Goal: Task Accomplishment & Management: Use online tool/utility

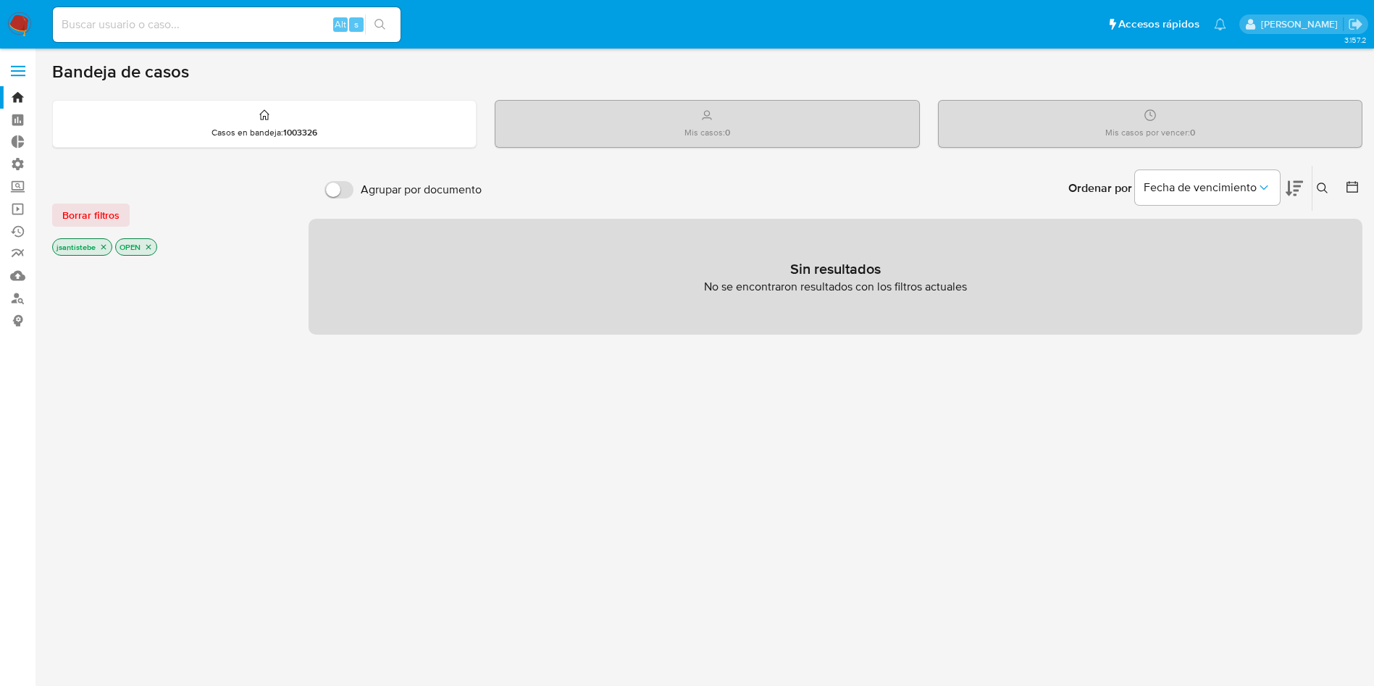
click at [17, 64] on label at bounding box center [18, 71] width 36 height 30
click at [0, 0] on input "checkbox" at bounding box center [0, 0] width 0 height 0
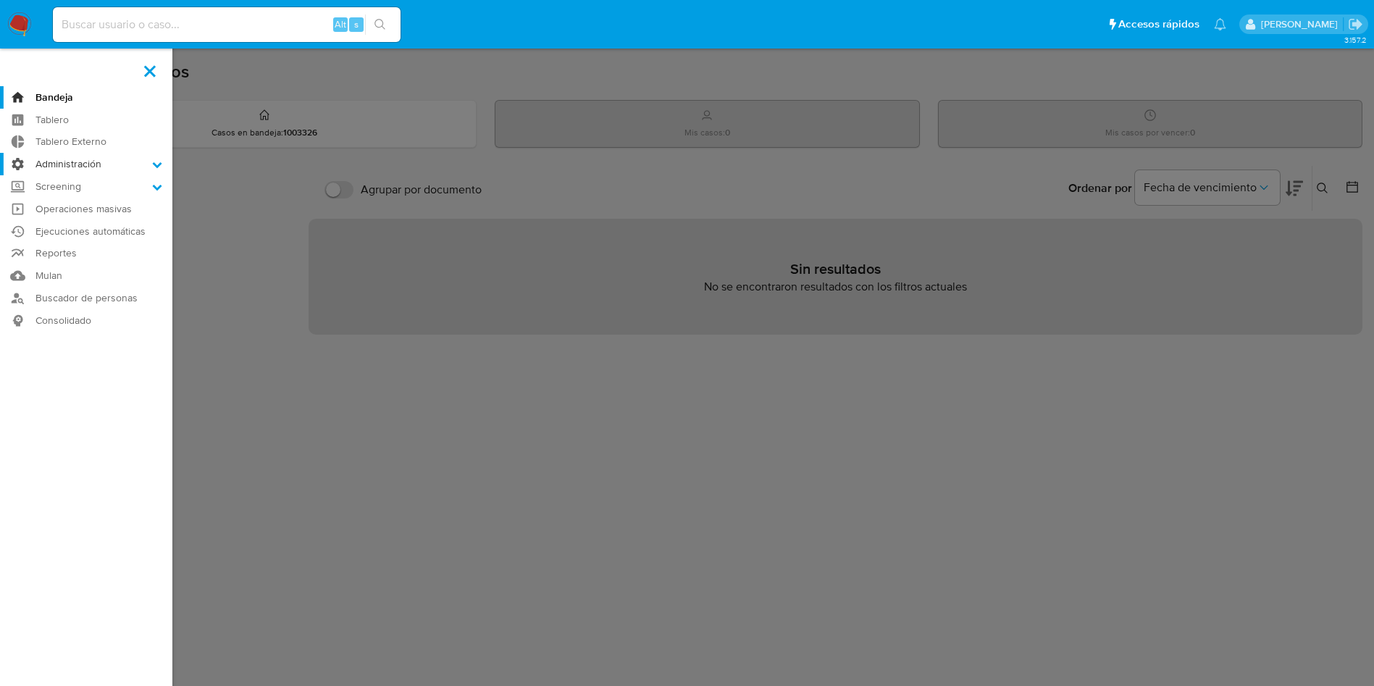
click at [72, 164] on label "Administración" at bounding box center [86, 164] width 172 height 22
click at [0, 0] on input "Administración" at bounding box center [0, 0] width 0 height 0
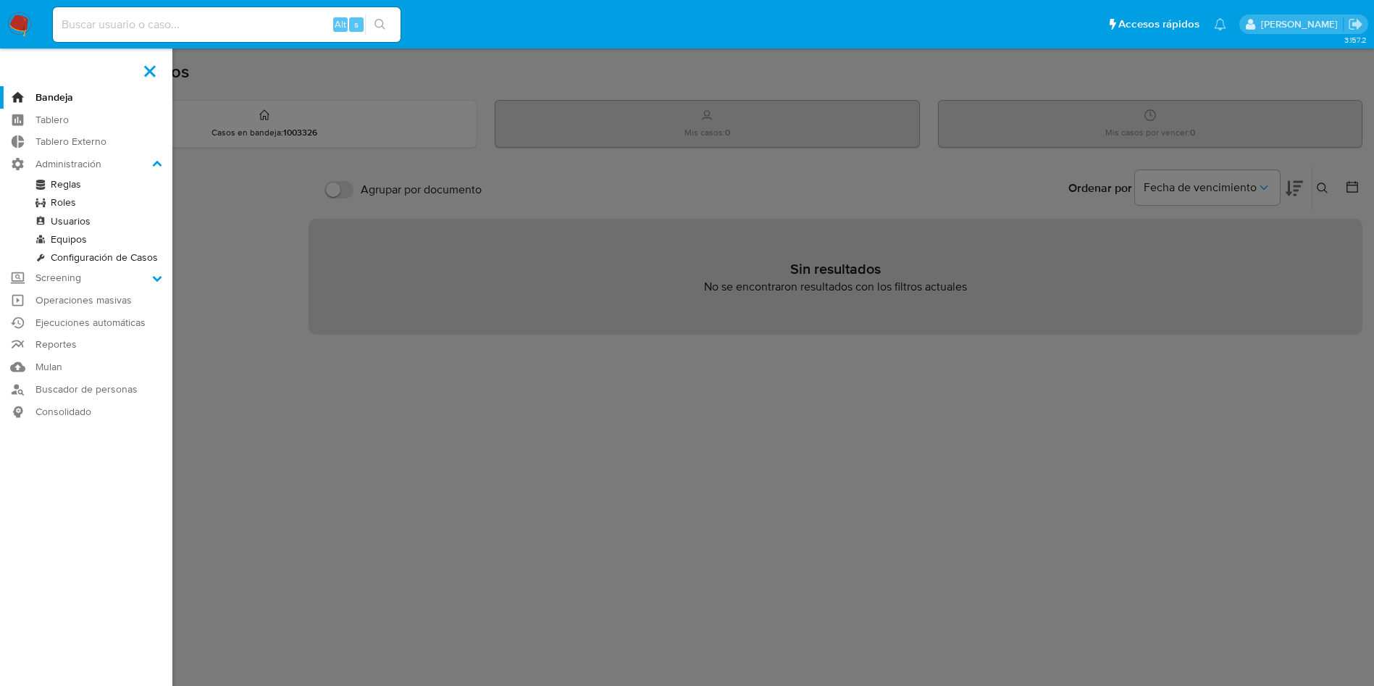
click at [65, 181] on link "Reglas" at bounding box center [86, 184] width 172 height 18
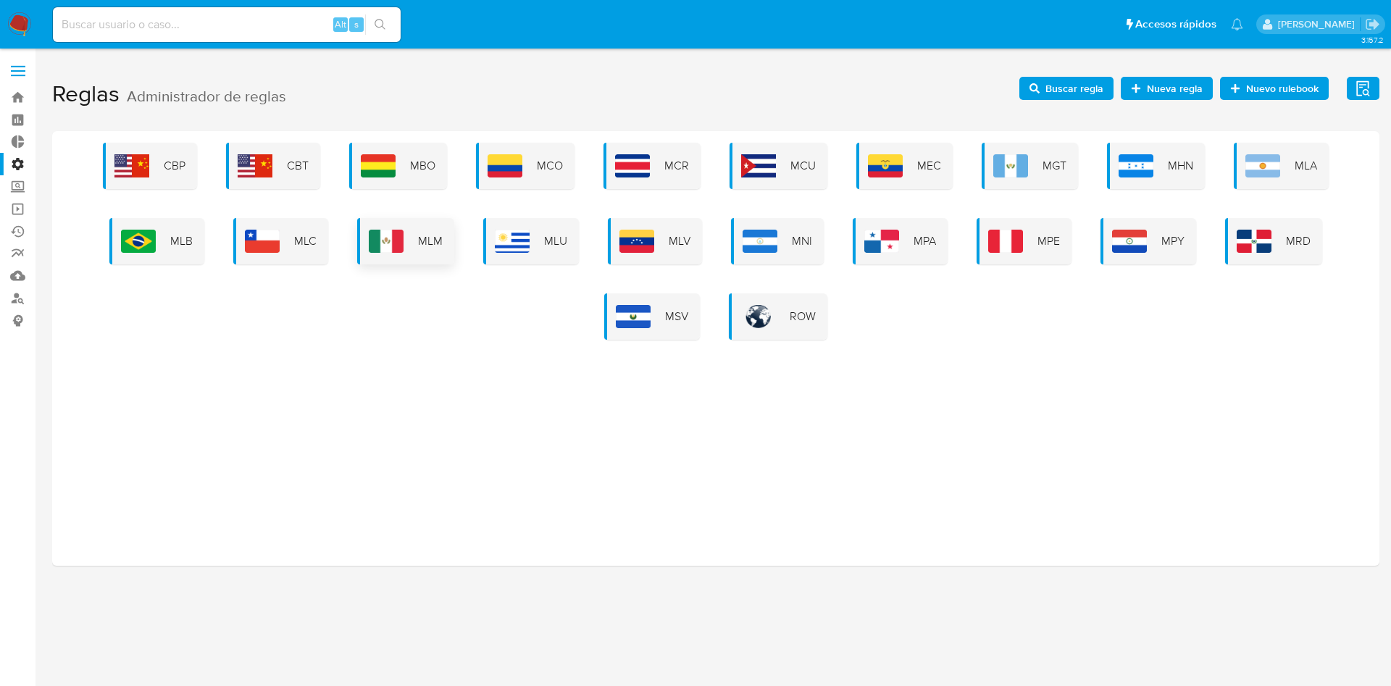
click at [392, 235] on img at bounding box center [386, 241] width 35 height 23
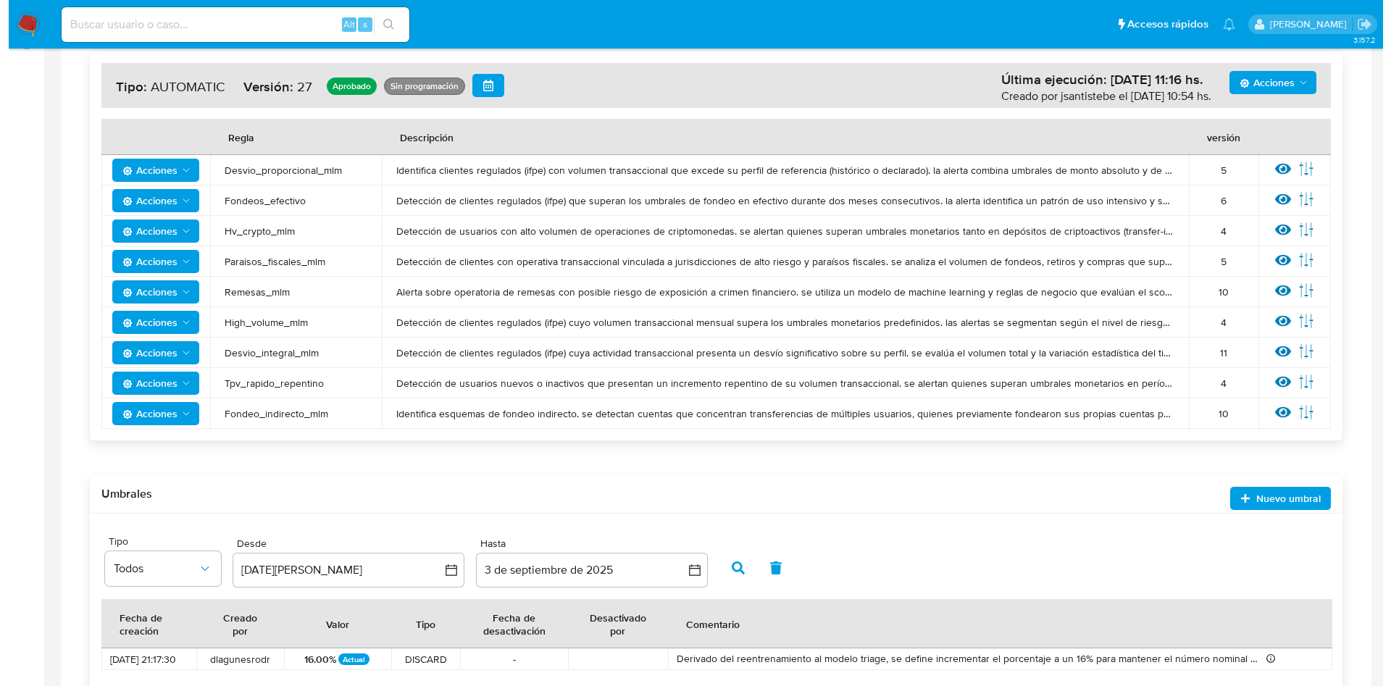
scroll to position [278, 0]
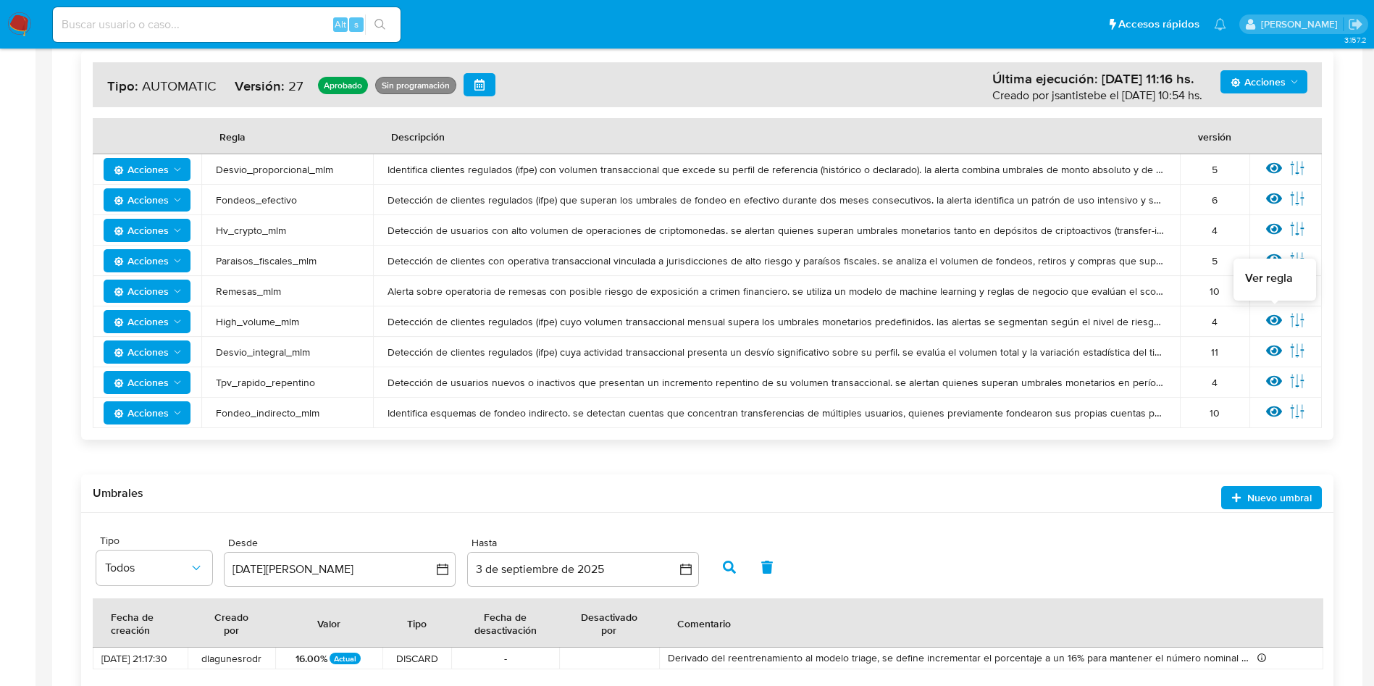
click at [1273, 318] on icon at bounding box center [1274, 320] width 16 height 16
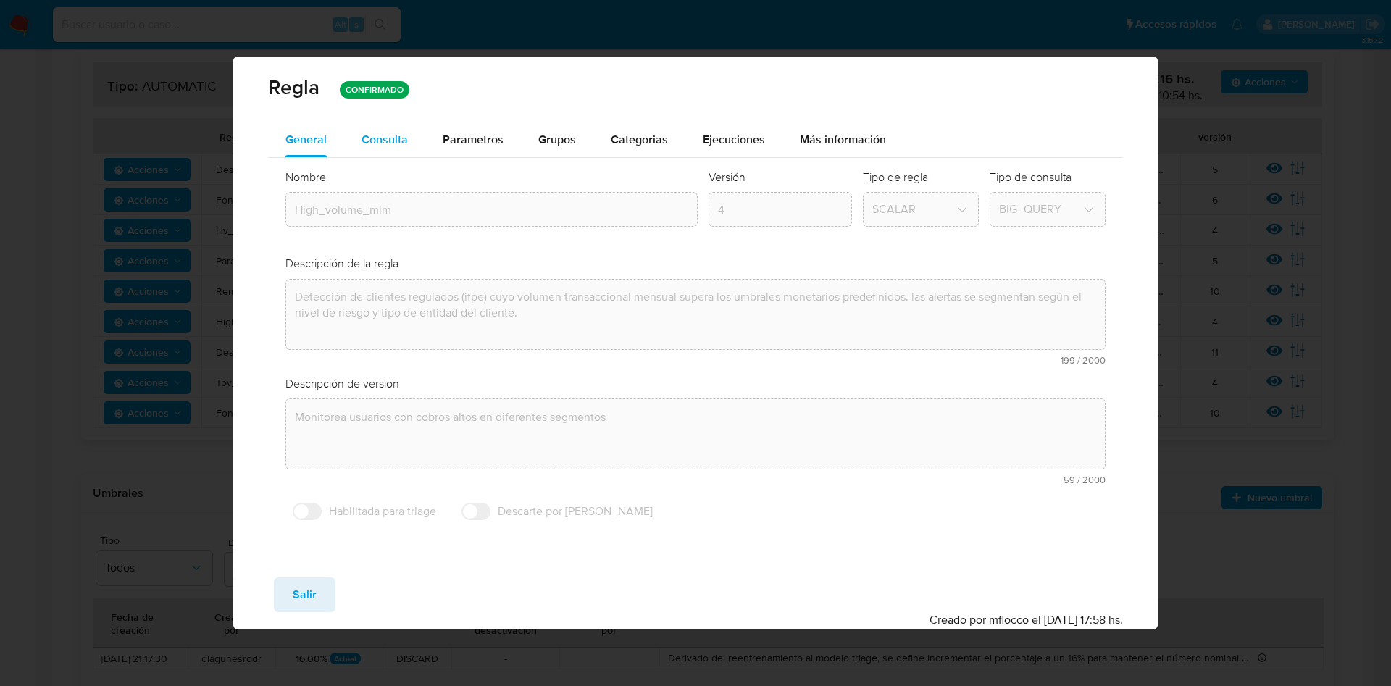
click at [372, 134] on span "Consulta" at bounding box center [384, 139] width 46 height 17
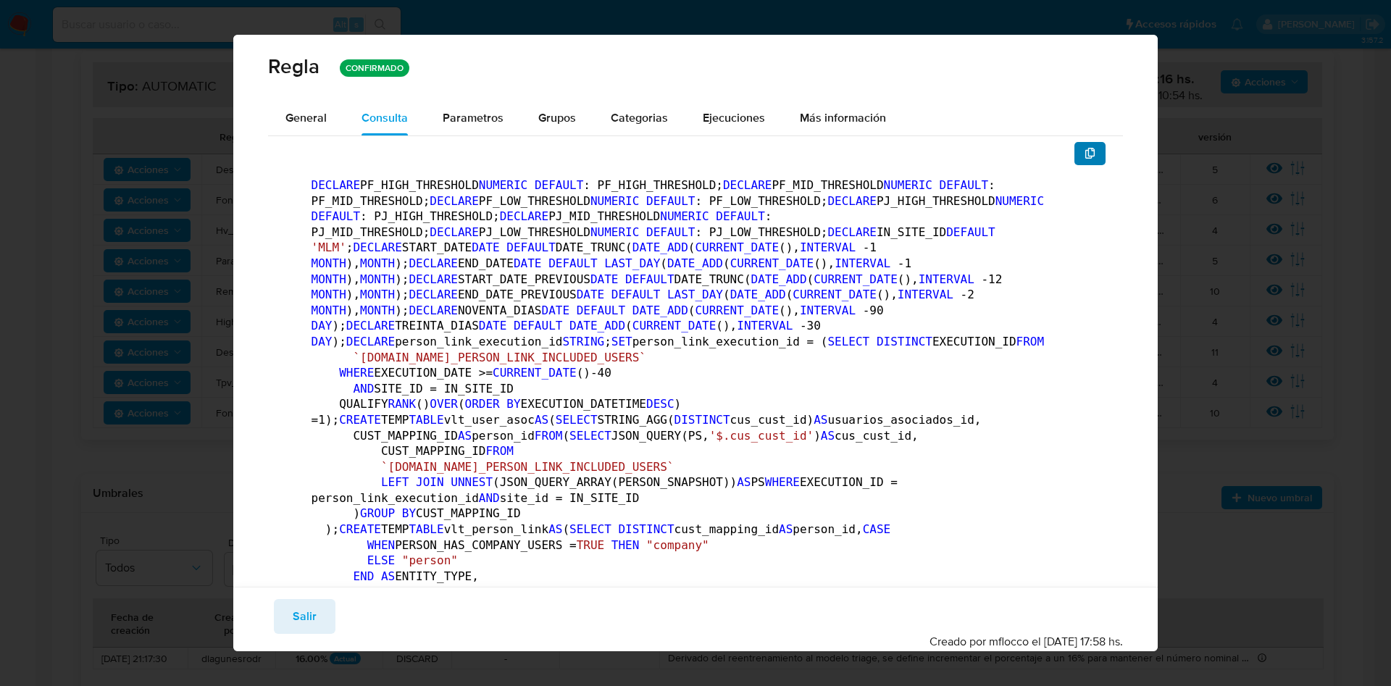
click at [1084, 146] on span "button" at bounding box center [1090, 153] width 12 height 20
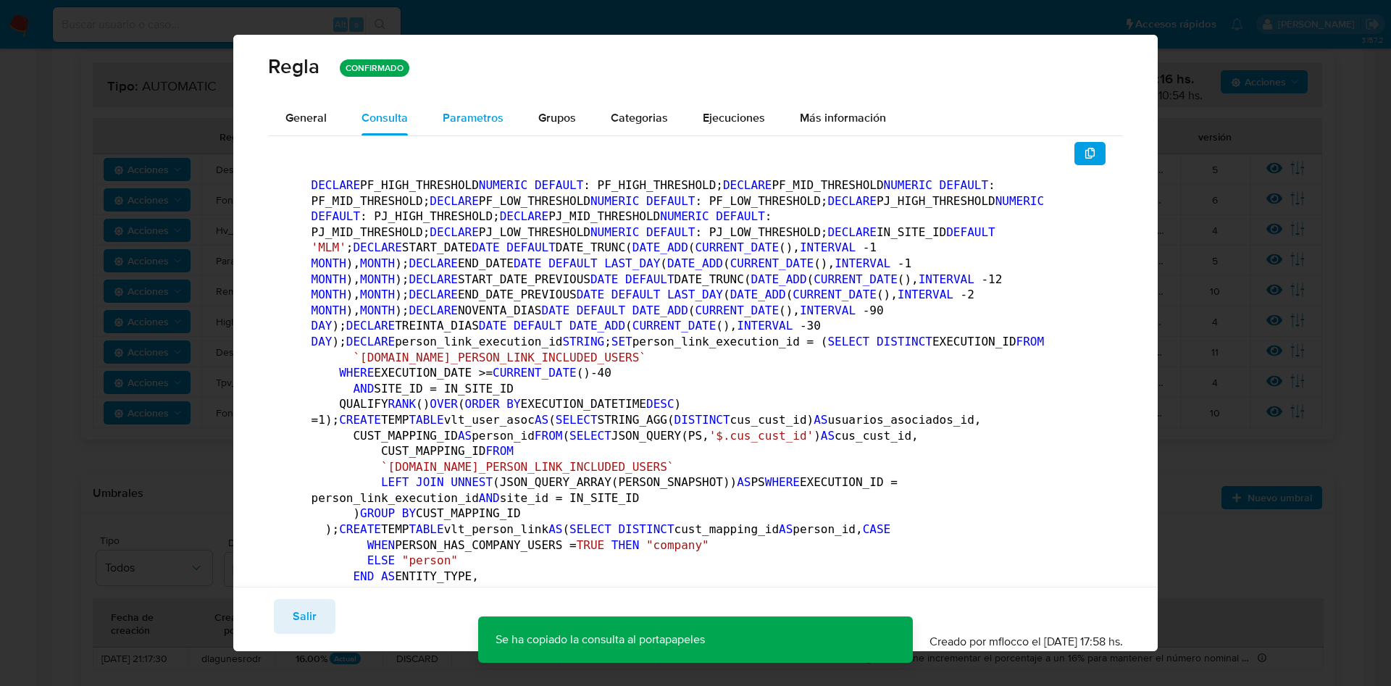
click at [469, 132] on div "Parametros" at bounding box center [473, 118] width 61 height 35
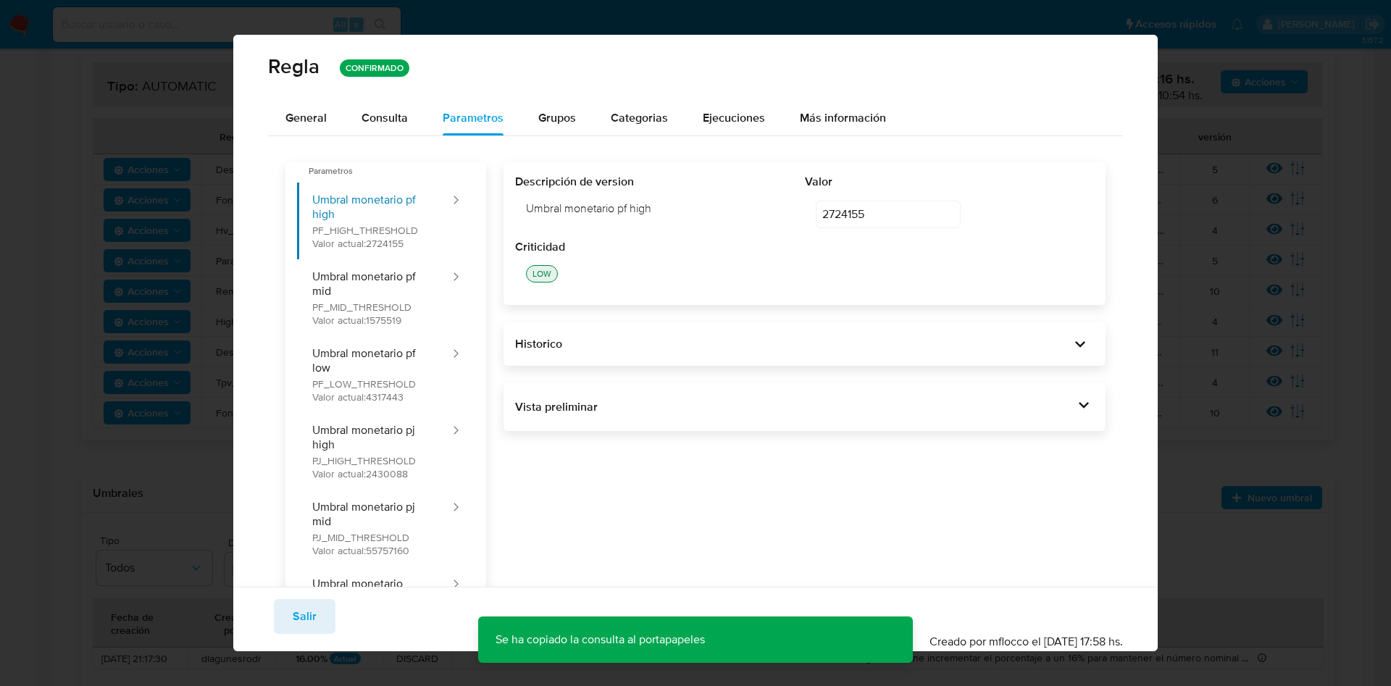
click at [1078, 401] on div "Vista preliminar DECLARE PF_HIGH_THRESHOLD NUMERIC DEFAULT 2724155 ; DECLARE PF…" at bounding box center [804, 407] width 603 height 48
click at [1055, 400] on div "Vista preliminar" at bounding box center [794, 407] width 559 height 16
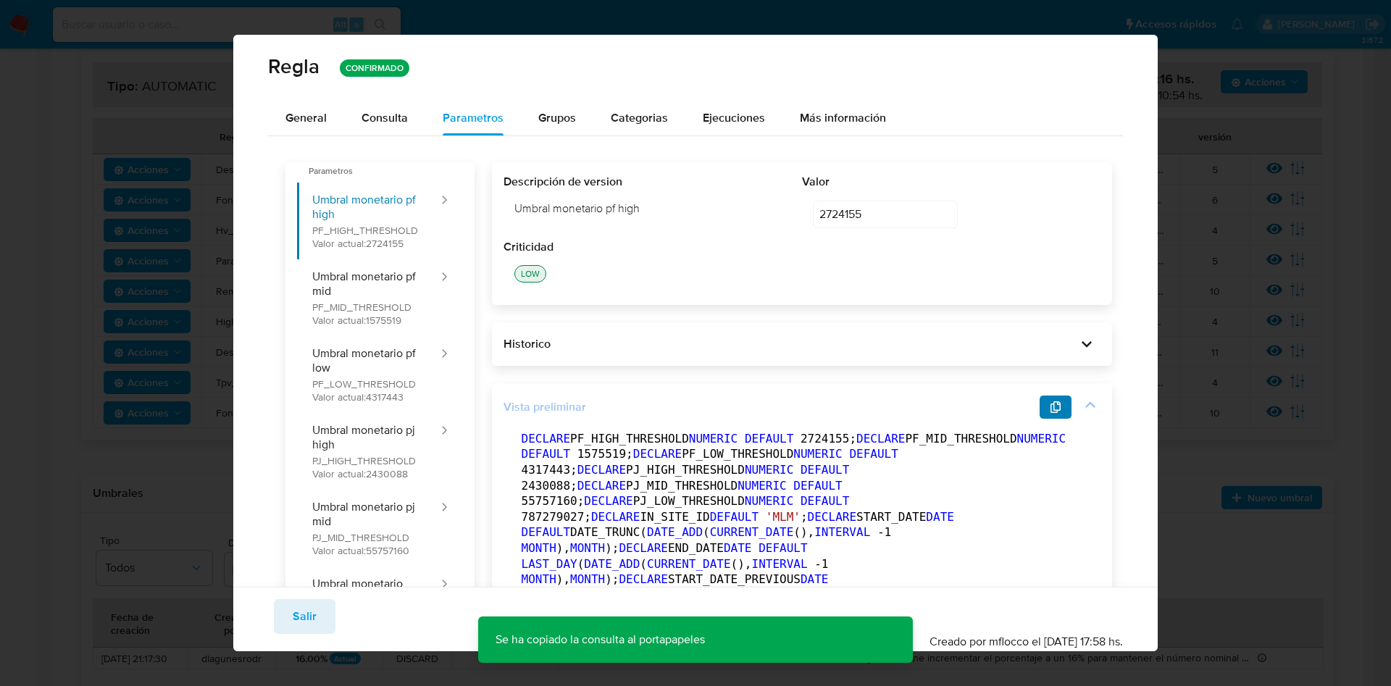
click at [1050, 414] on span "button" at bounding box center [1056, 407] width 12 height 20
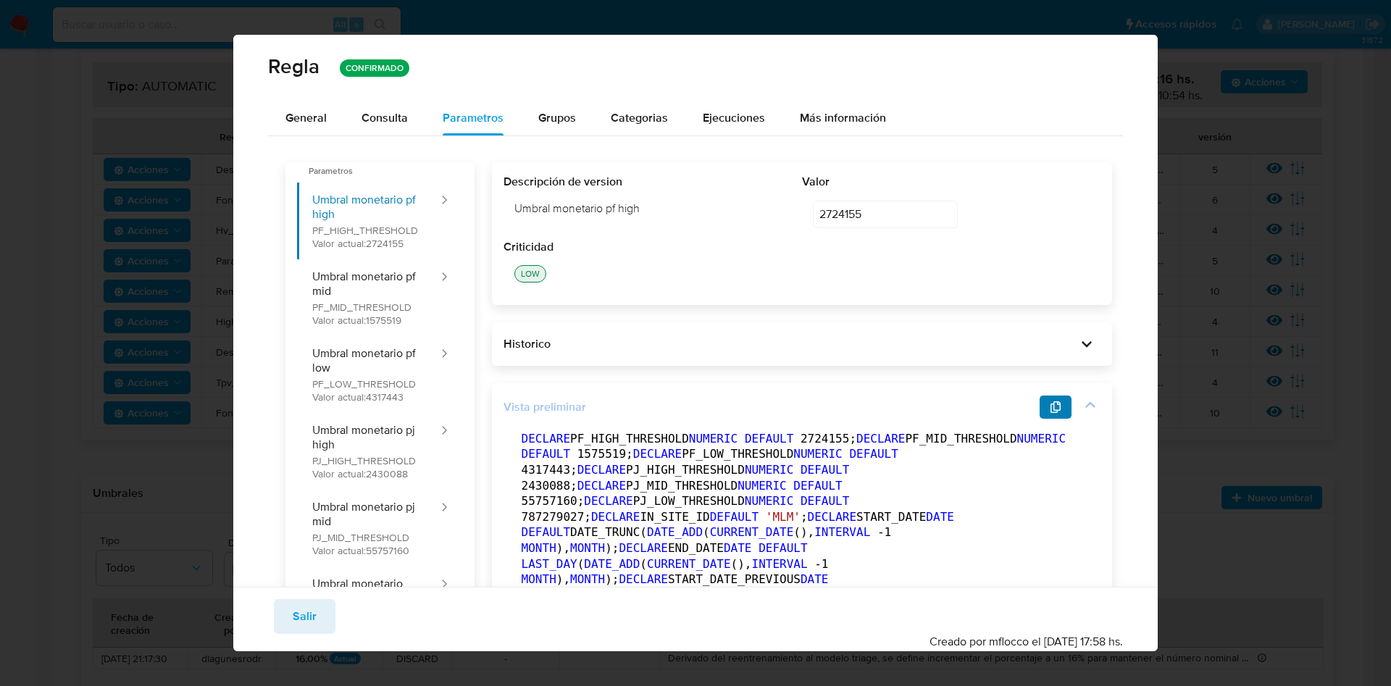
click at [1040, 401] on button "button" at bounding box center [1056, 407] width 32 height 23
